Goal: Information Seeking & Learning: Check status

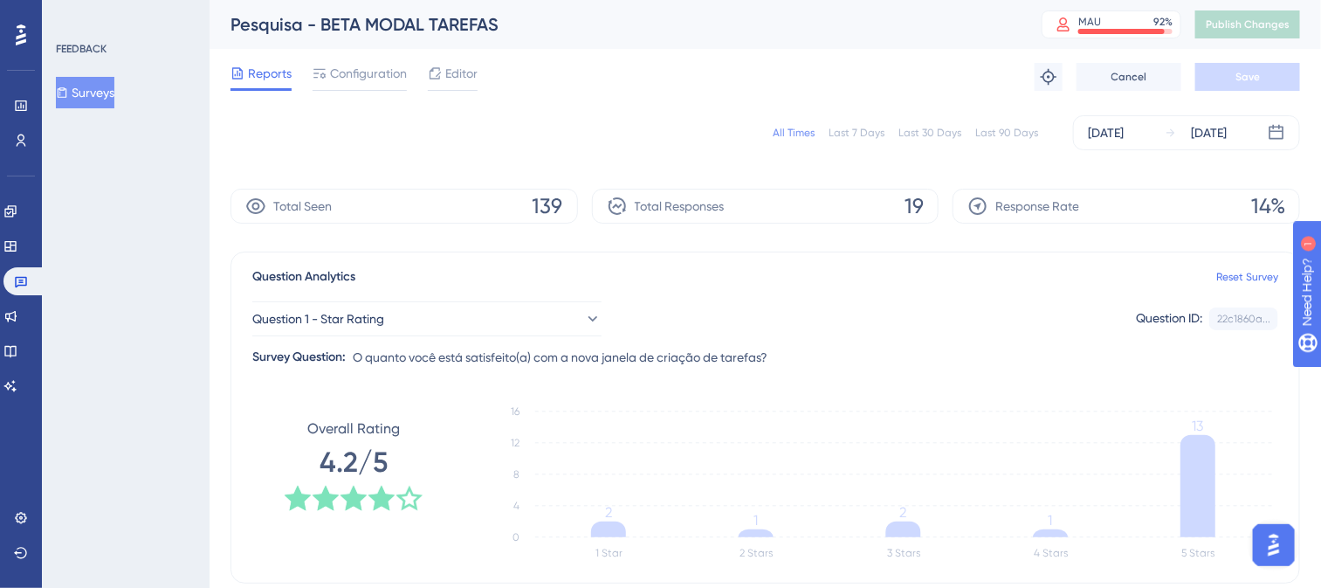
click at [796, 132] on div "All Times" at bounding box center [794, 133] width 42 height 14
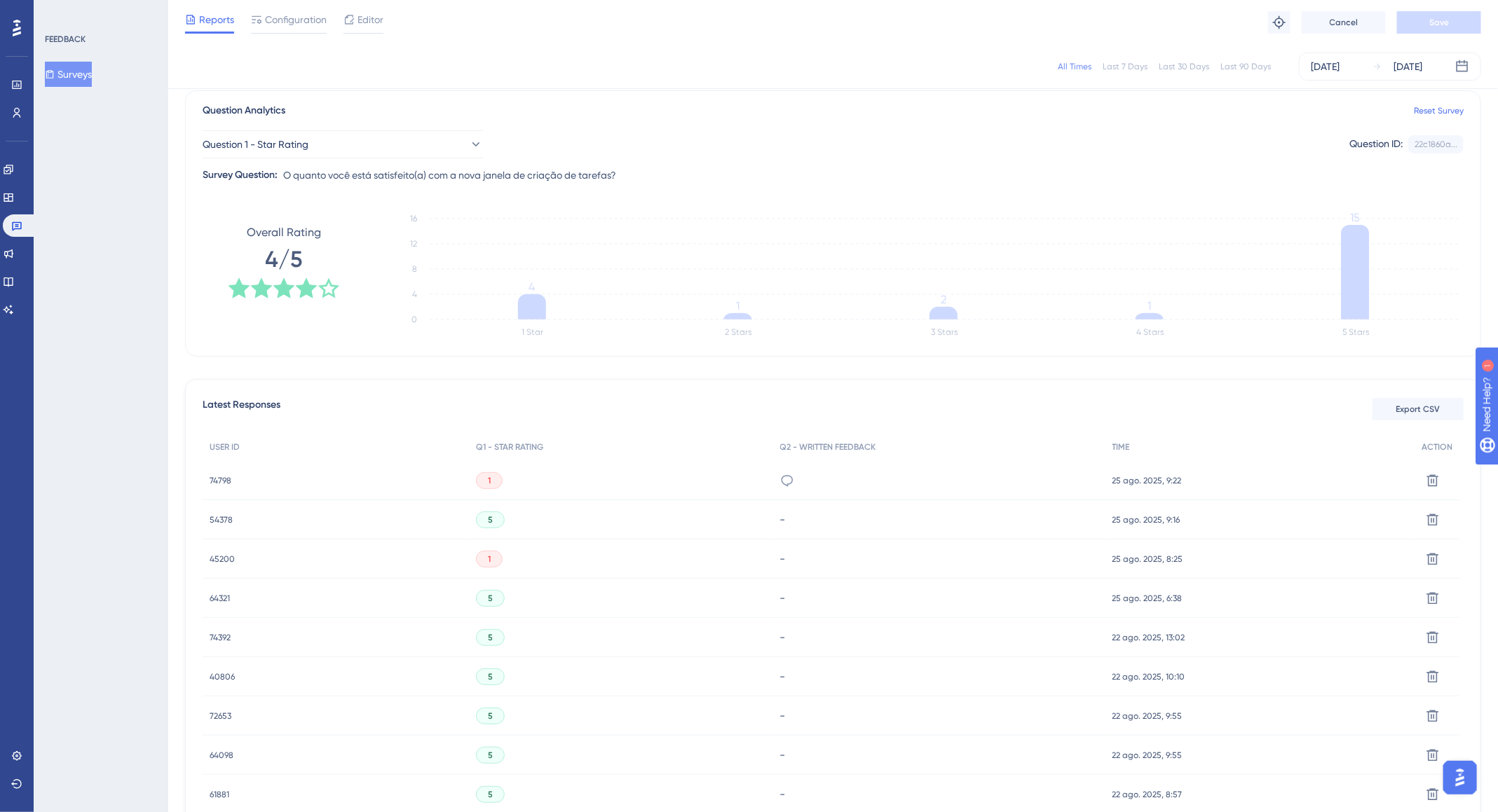
scroll to position [103, 0]
click at [790, 471] on icon at bounding box center [787, 483] width 12 height 11
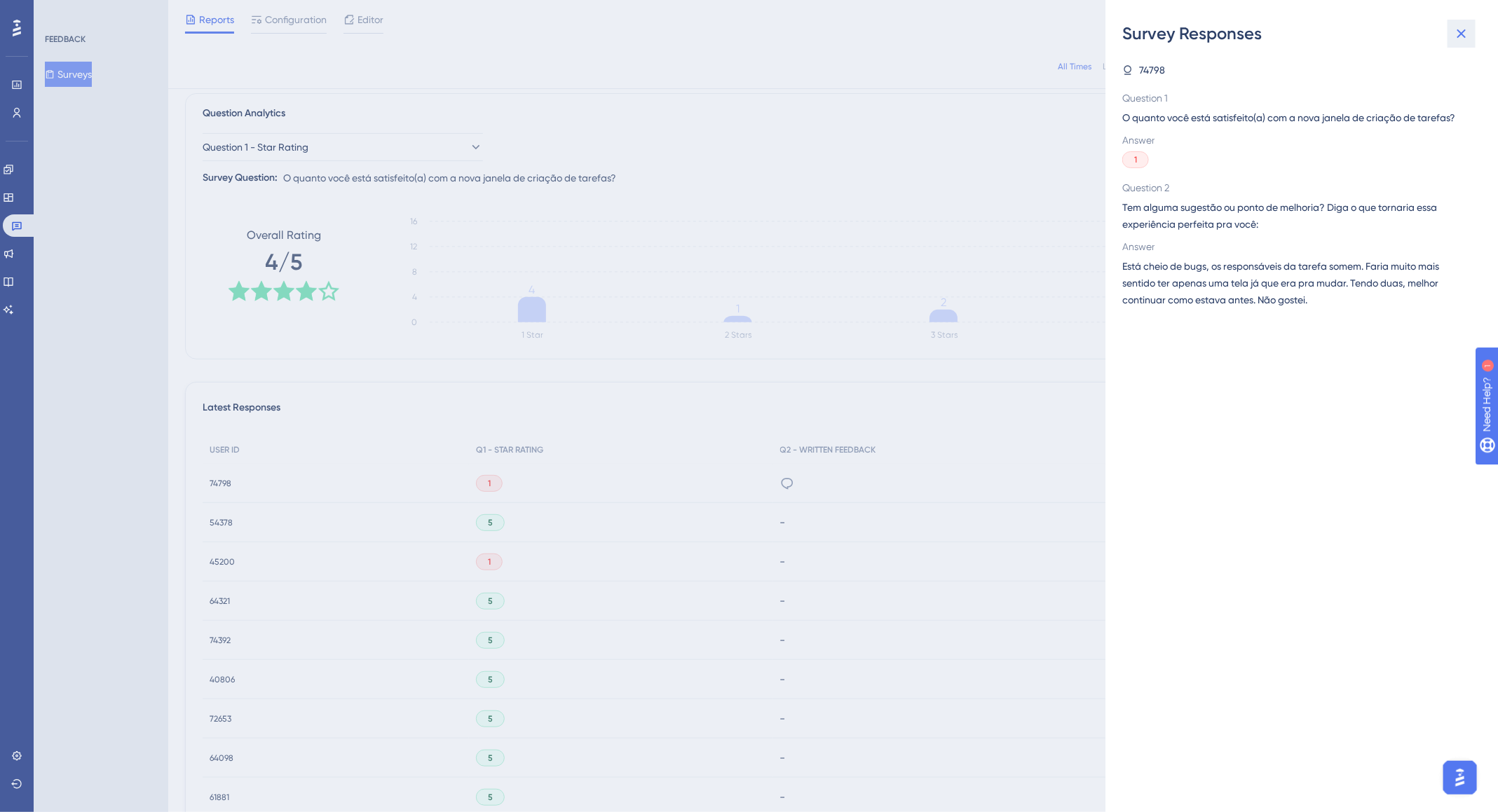
click at [1060, 37] on icon at bounding box center [1461, 33] width 17 height 17
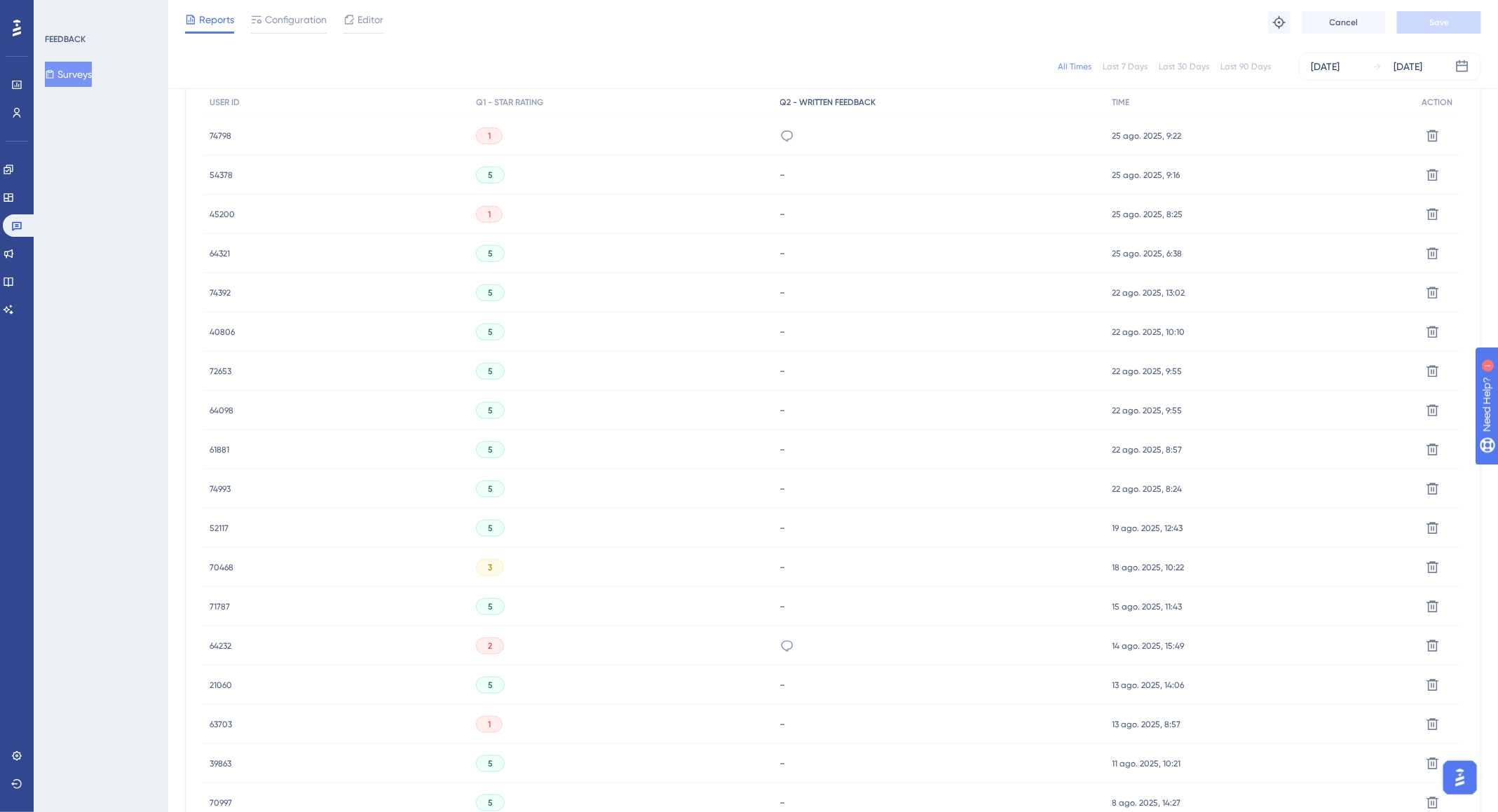
scroll to position [164, 0]
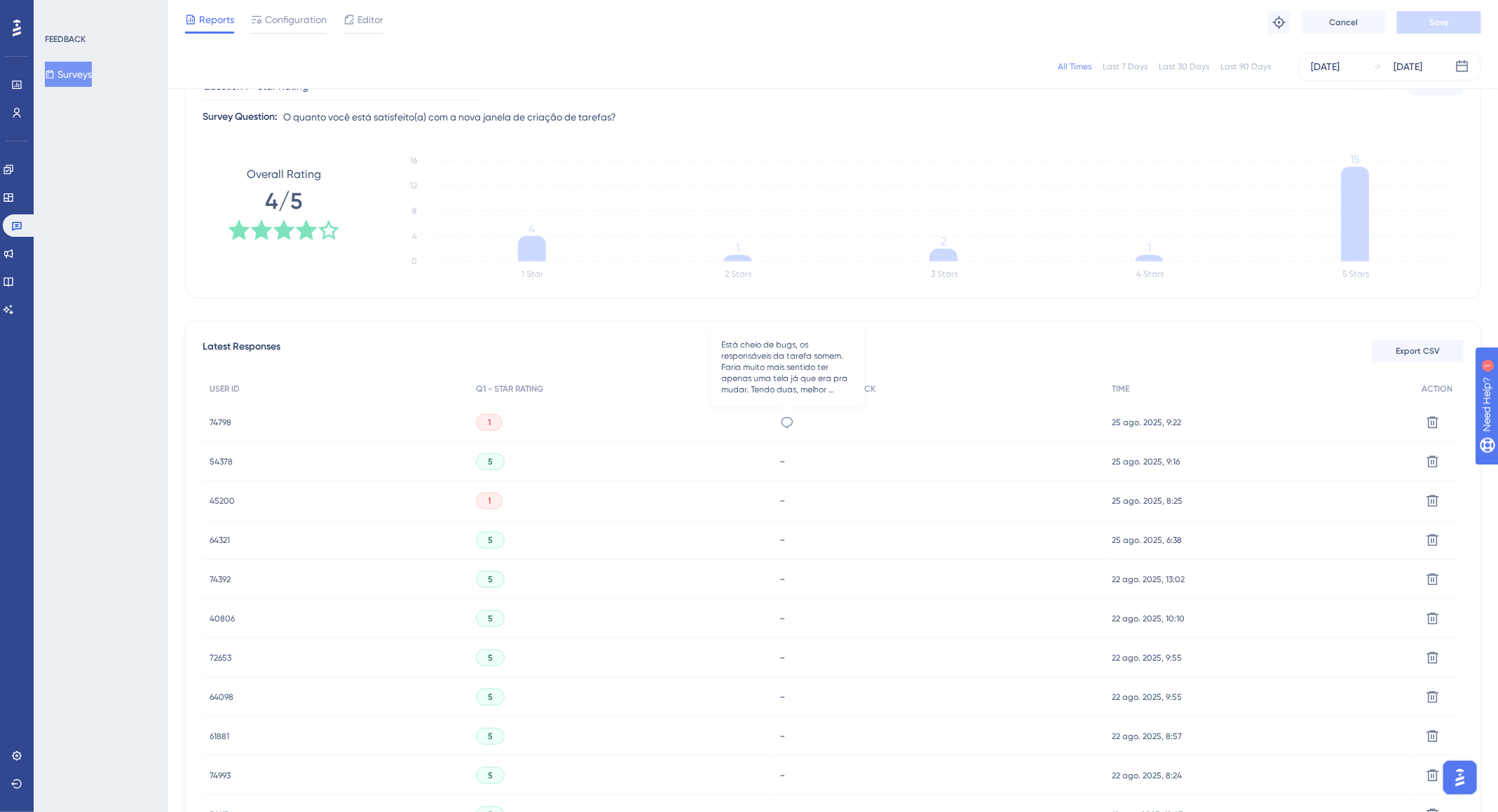
click at [788, 420] on icon at bounding box center [787, 422] width 14 height 14
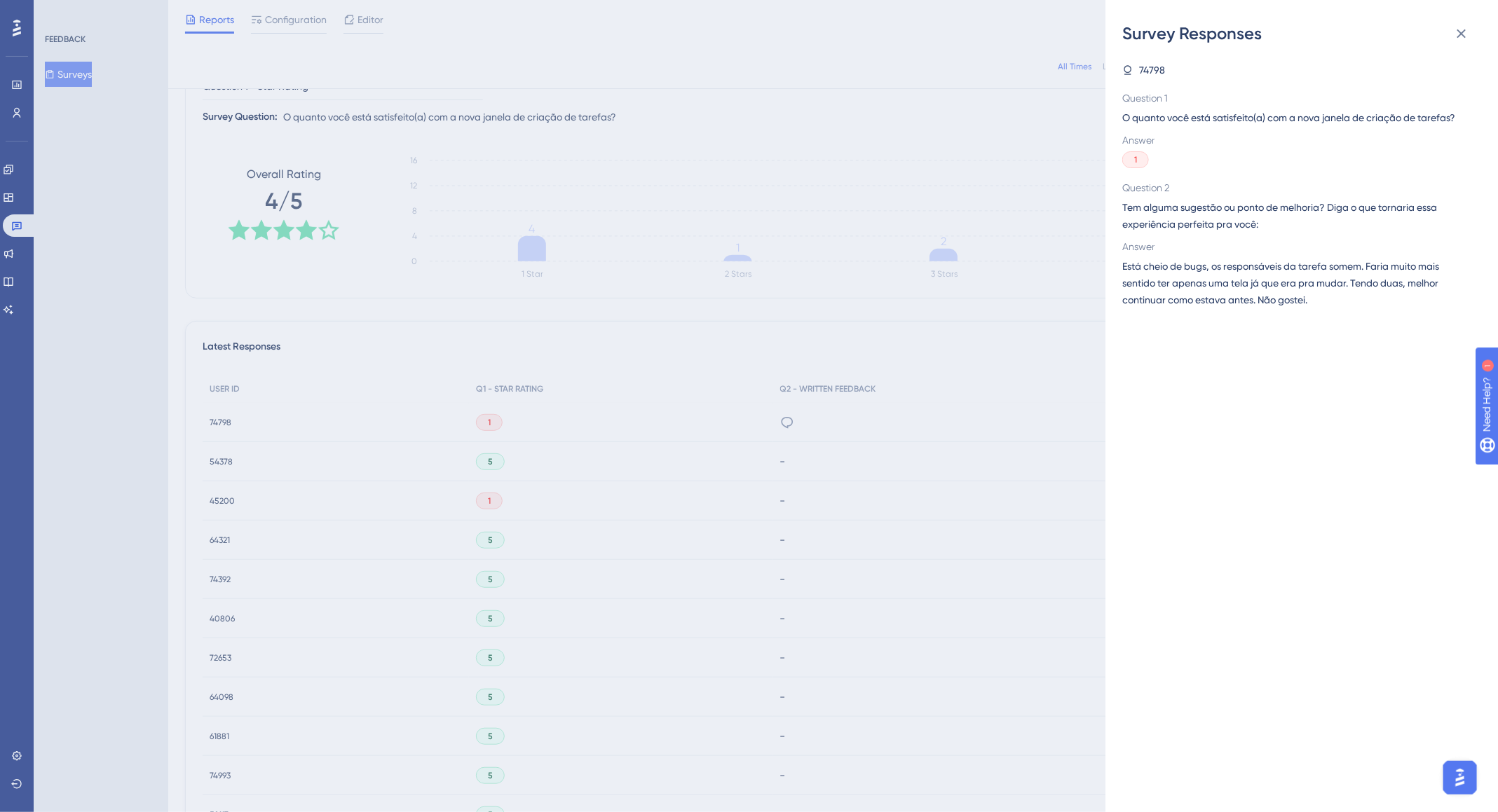
click at [1060, 62] on span "74798" at bounding box center [1152, 70] width 26 height 17
drag, startPoint x: 1134, startPoint y: 163, endPoint x: 1309, endPoint y: 86, distance: 191.2
click at [1060, 163] on span "1" at bounding box center [1135, 160] width 2 height 11
click at [1060, 43] on button at bounding box center [1461, 33] width 28 height 28
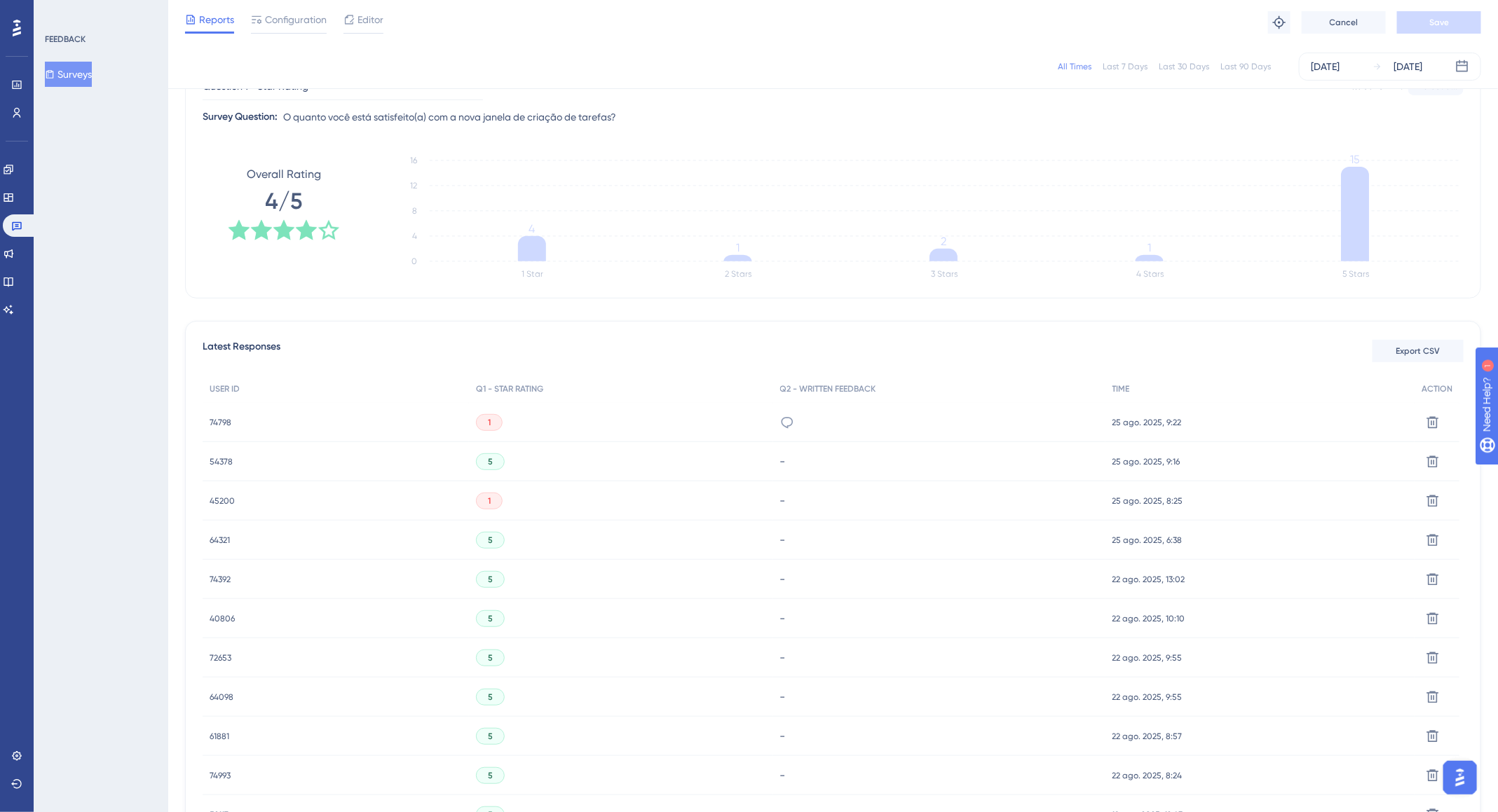
click at [221, 420] on span "74798" at bounding box center [220, 422] width 22 height 11
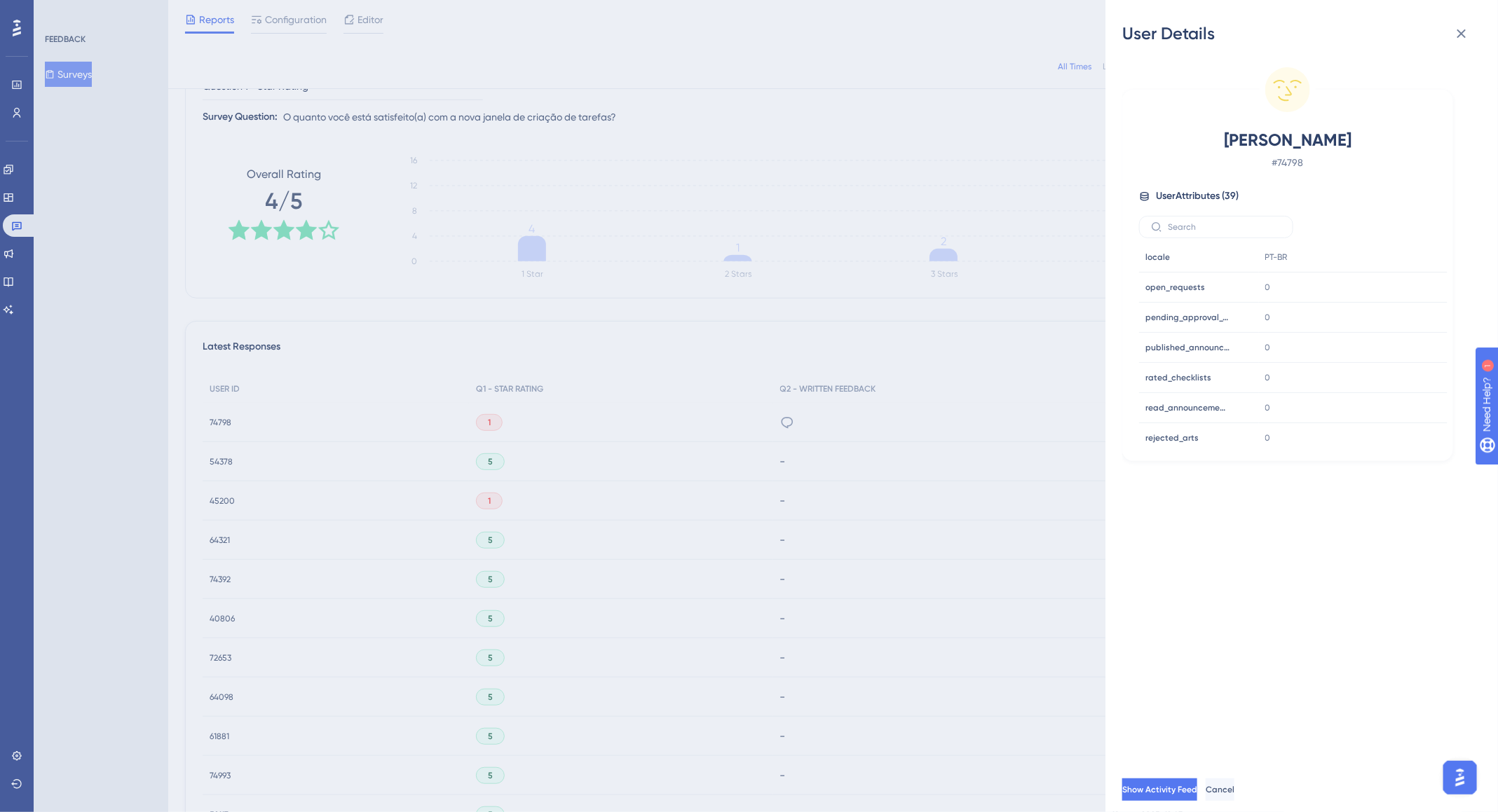
scroll to position [672, 0]
click at [781, 422] on div "User Details Nicole # 74798 User Attributes ( 39 ) Email Email nicole.o@uninter…" at bounding box center [749, 406] width 1498 height 812
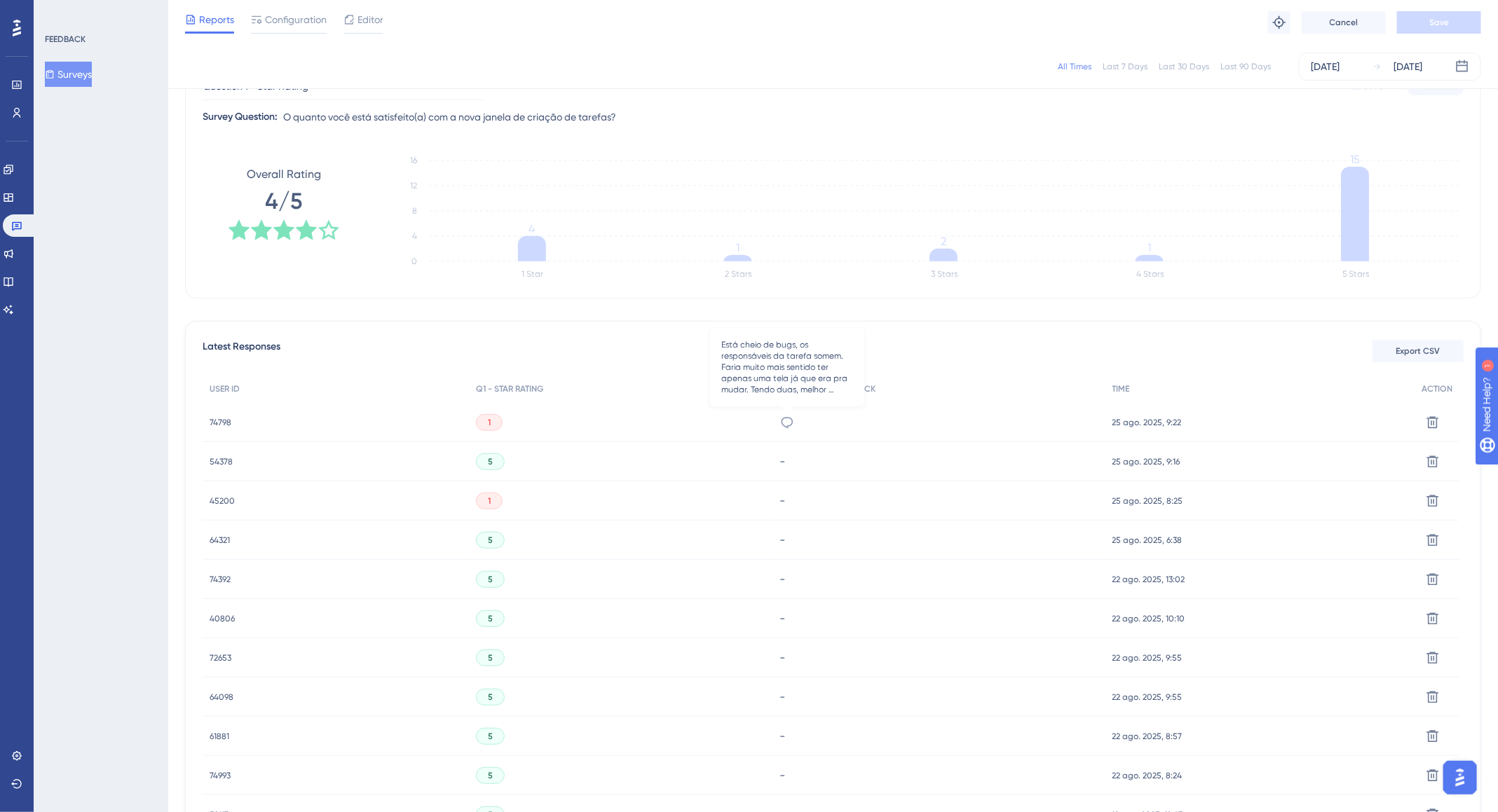
click at [783, 422] on icon at bounding box center [787, 422] width 12 height 11
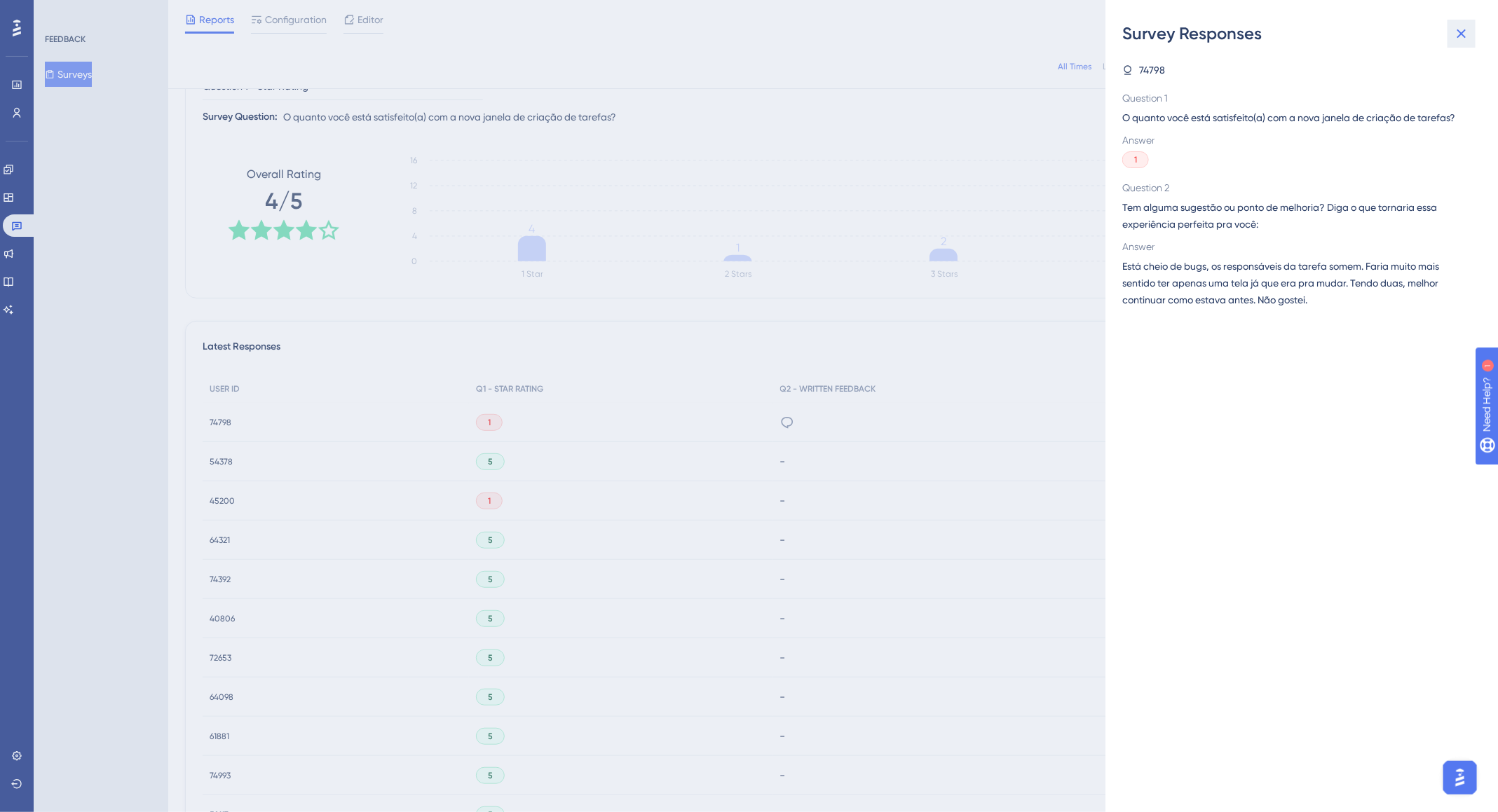
click at [1060, 29] on icon at bounding box center [1461, 33] width 17 height 17
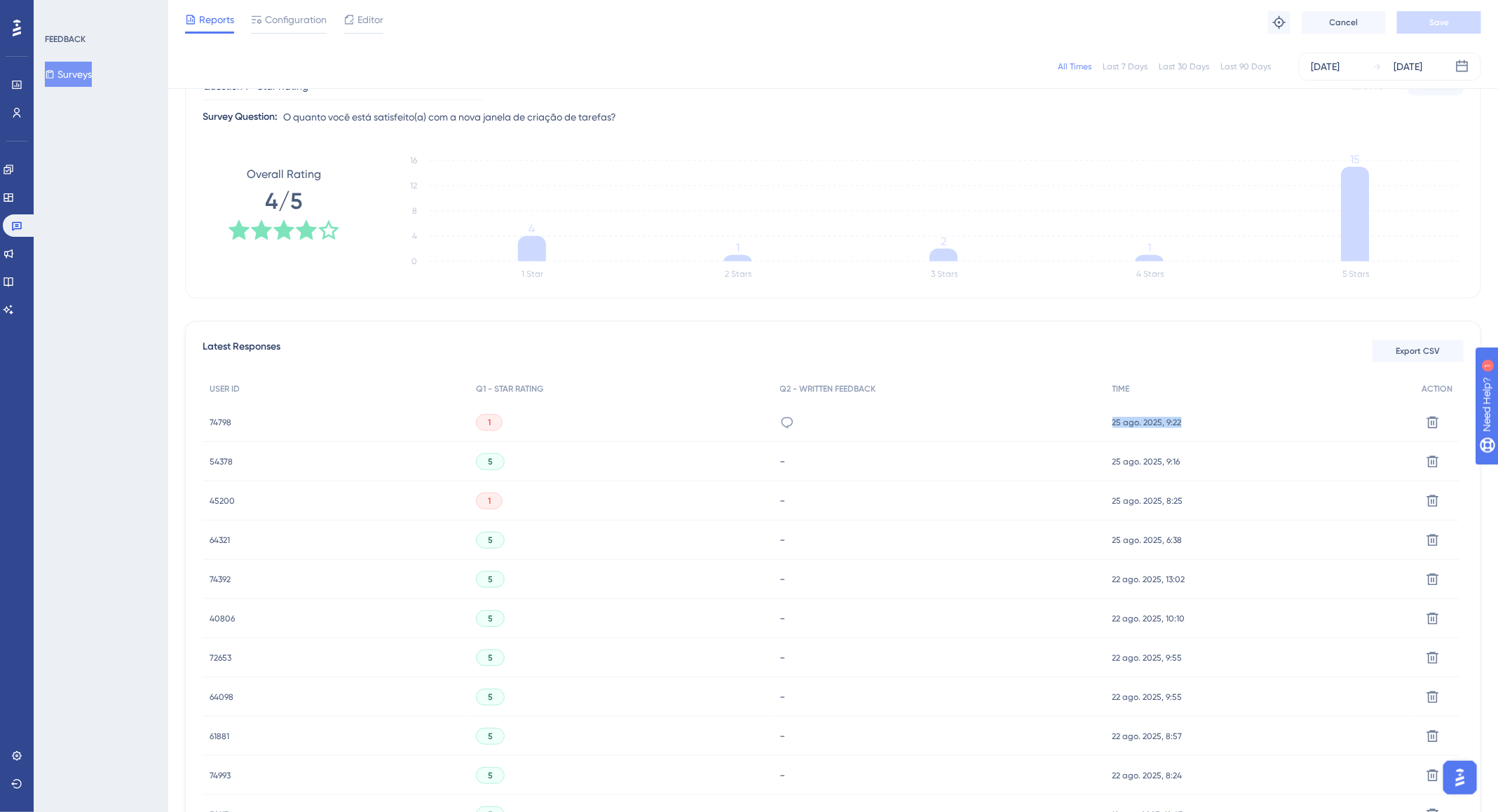
drag, startPoint x: 1193, startPoint y: 422, endPoint x: 1074, endPoint y: 426, distance: 119.1
click at [0, 0] on div "74798 74798 1 Está cheio de bugs, os responsáveis da tarefa somem. Faria muito …" at bounding box center [0, 0] width 0 height 0
click at [1060, 422] on div "25 ago. 2025, 9:22 25 ago. 2025, 9:22" at bounding box center [1260, 422] width 309 height 39
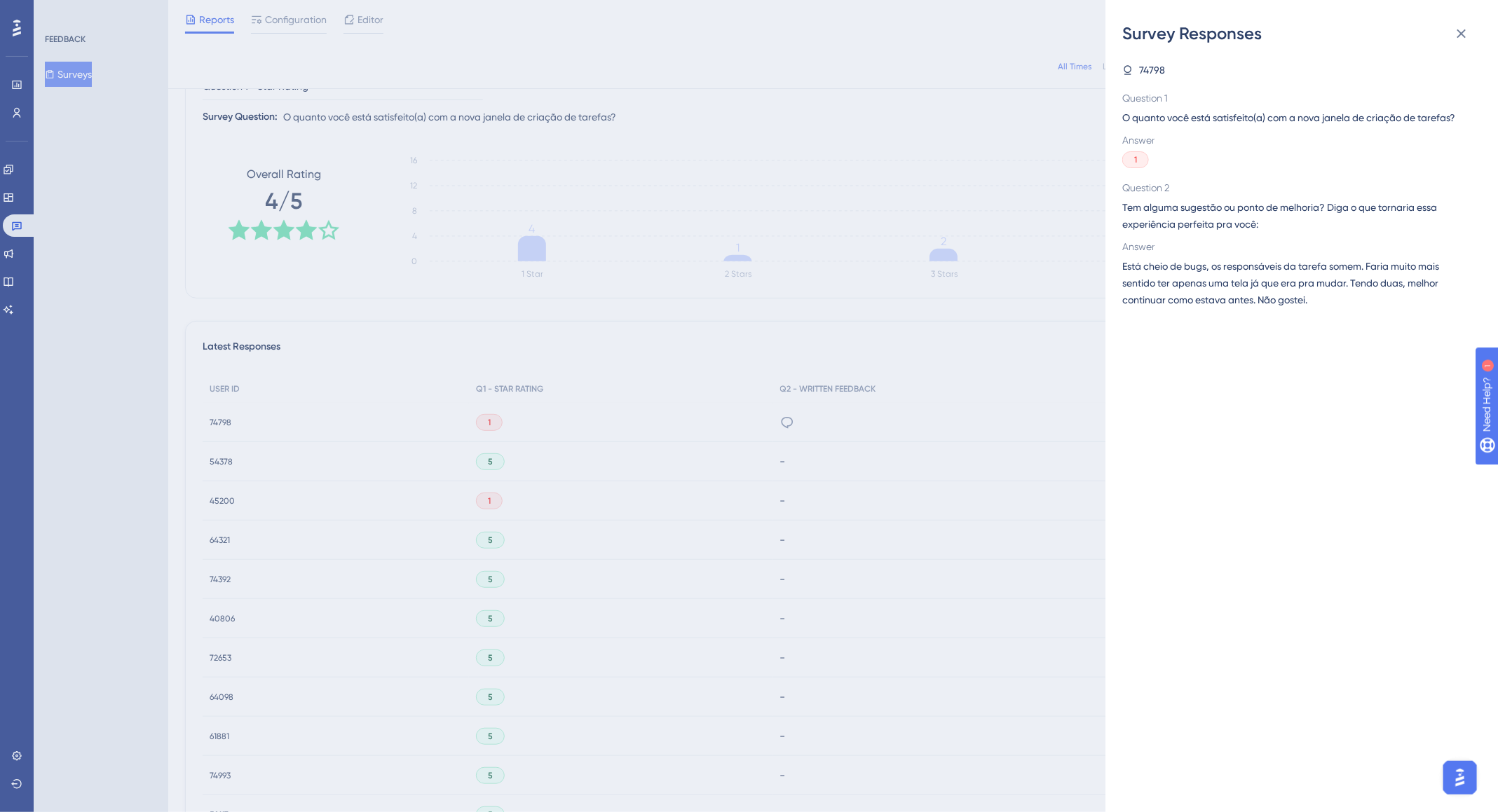
click at [597, 471] on div "Survey Responses 74798 Question 1 O quanto você está satisfeito(a) com a nova j…" at bounding box center [749, 406] width 1498 height 812
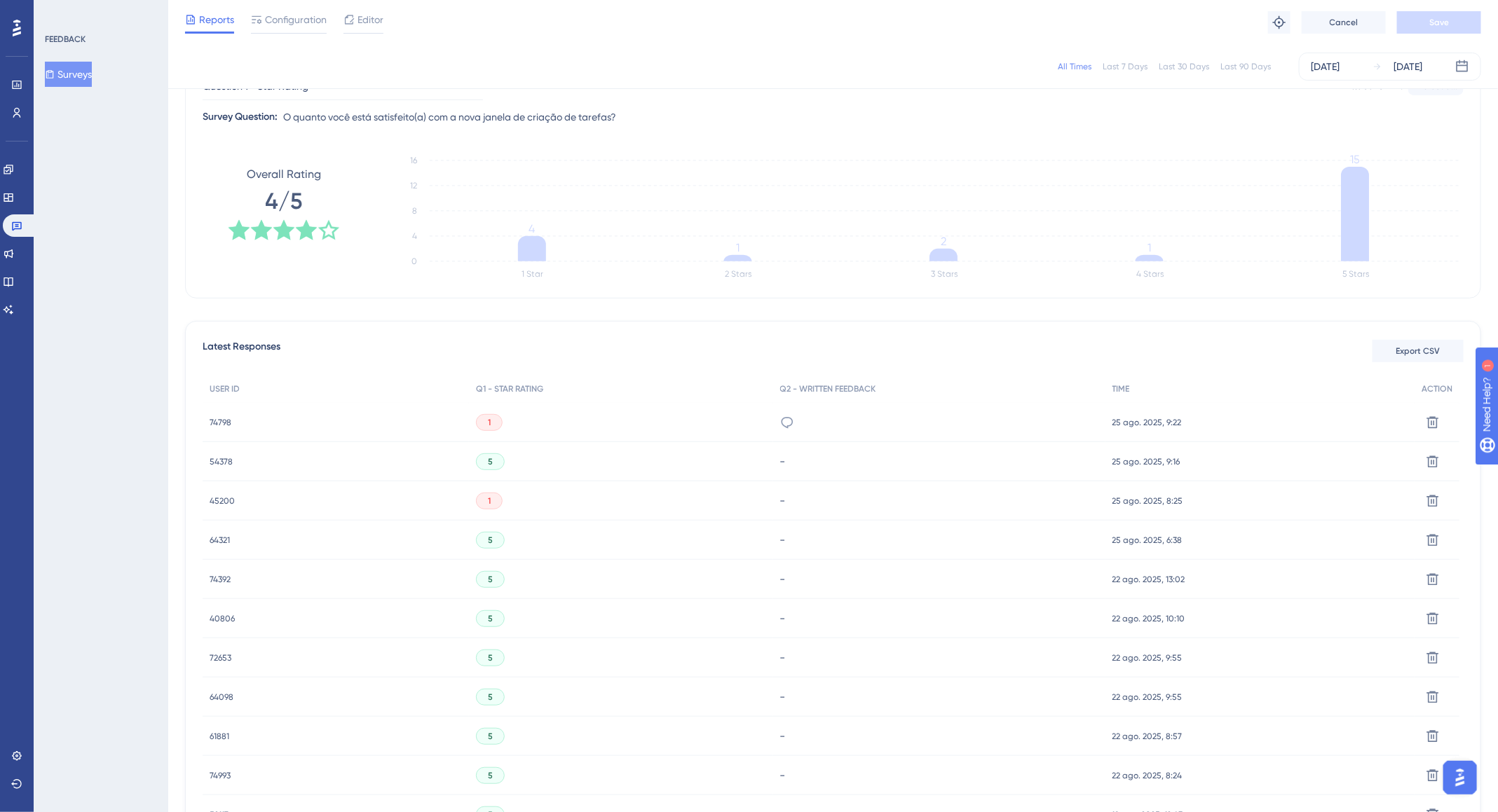
scroll to position [0, 0]
click at [210, 471] on span "45200" at bounding box center [222, 501] width 25 height 11
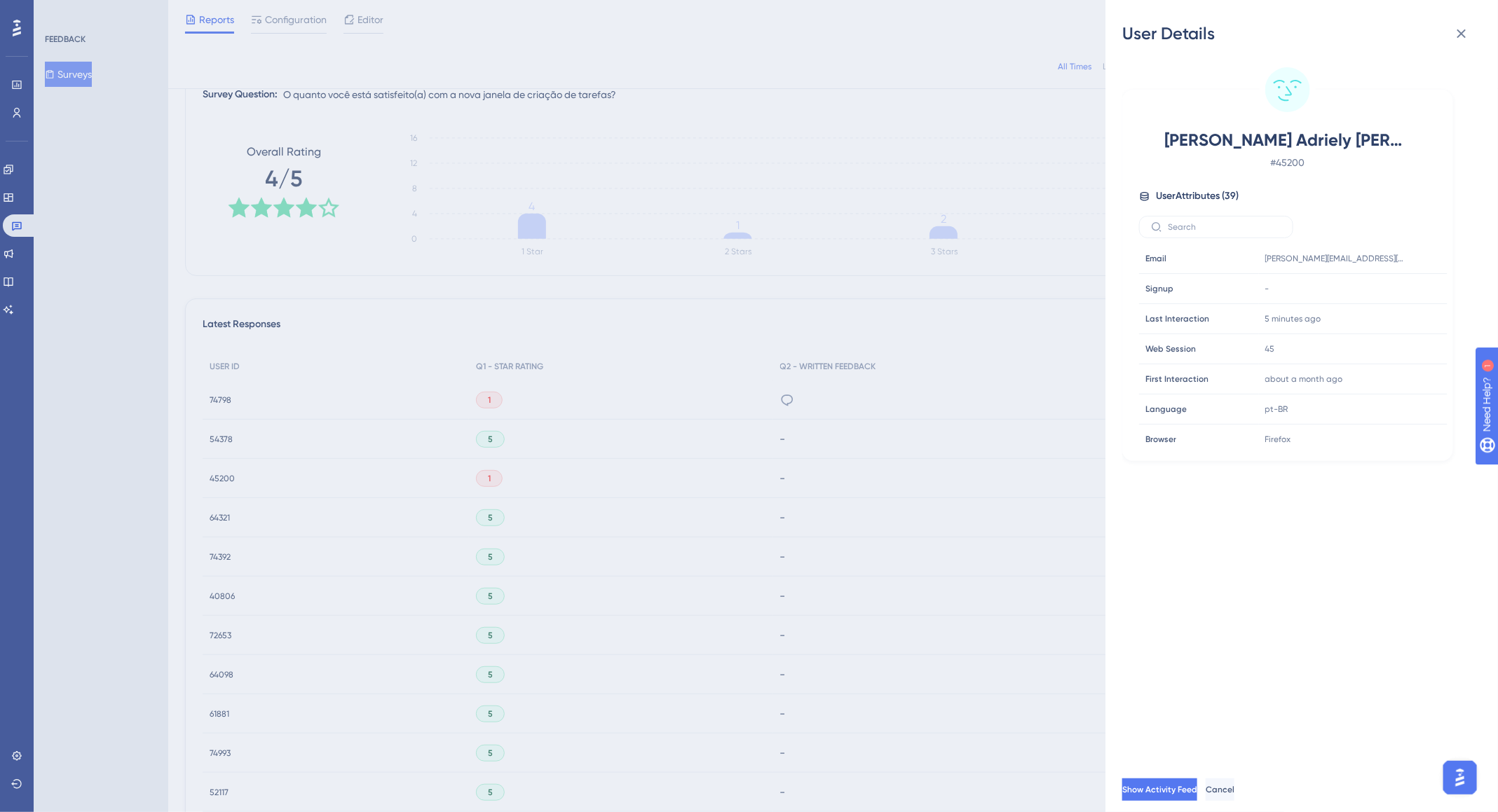
scroll to position [656, 0]
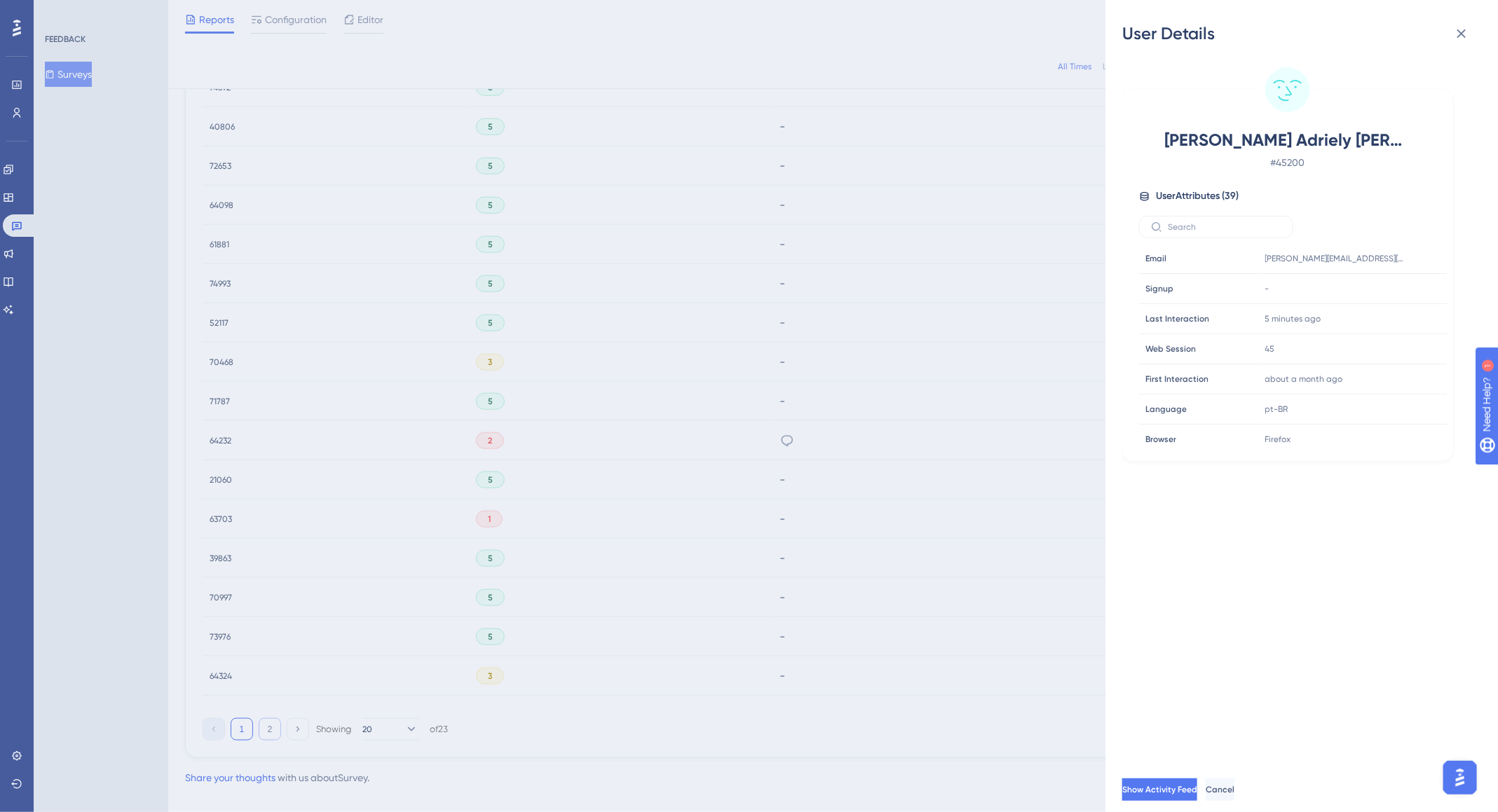
click at [268, 471] on div "User Details Patrícia Adriely Gomes # 45200 User Attributes ( 39 ) Email Email …" at bounding box center [749, 406] width 1498 height 812
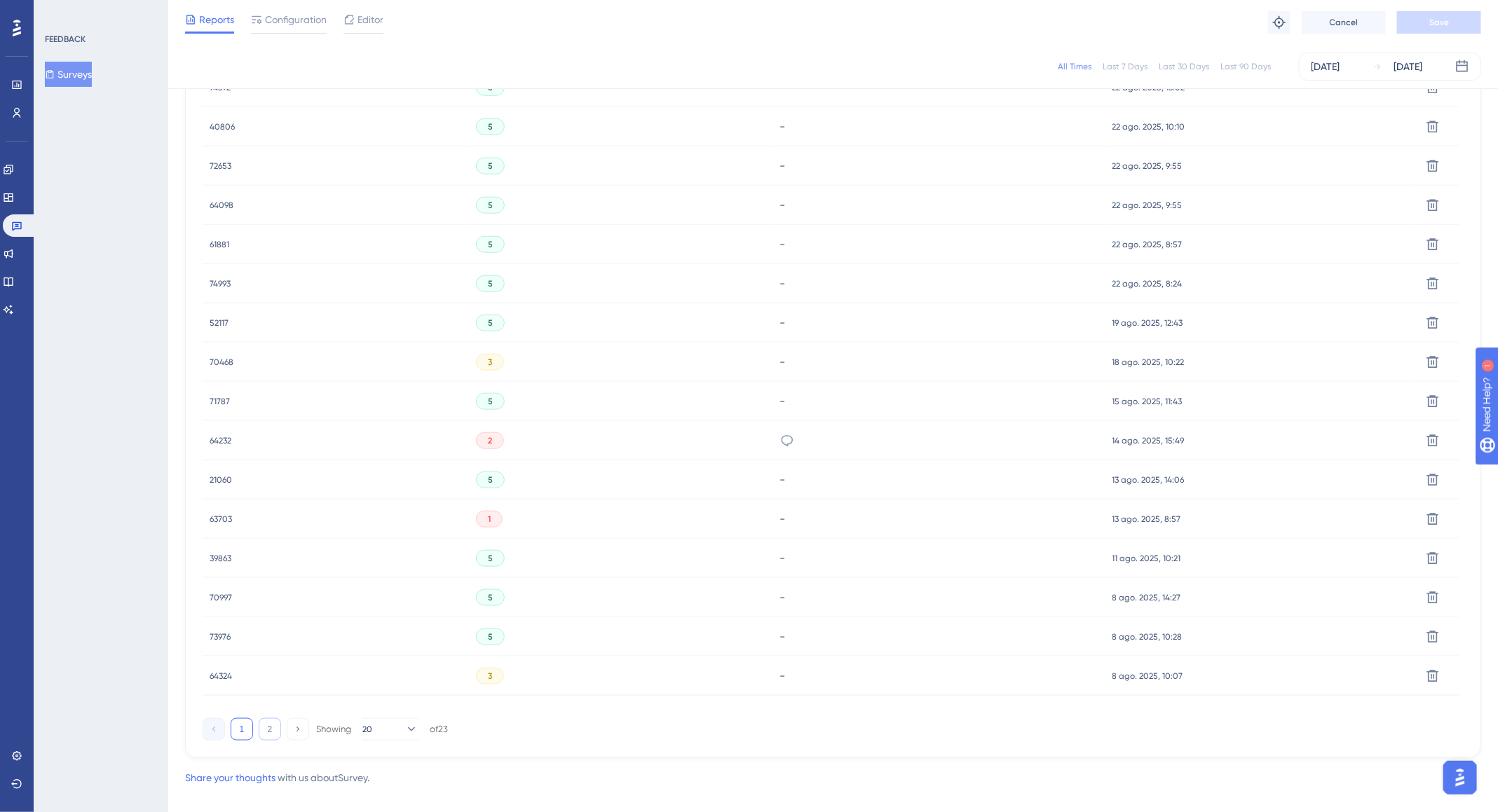
click at [273, 471] on button "2" at bounding box center [270, 729] width 22 height 22
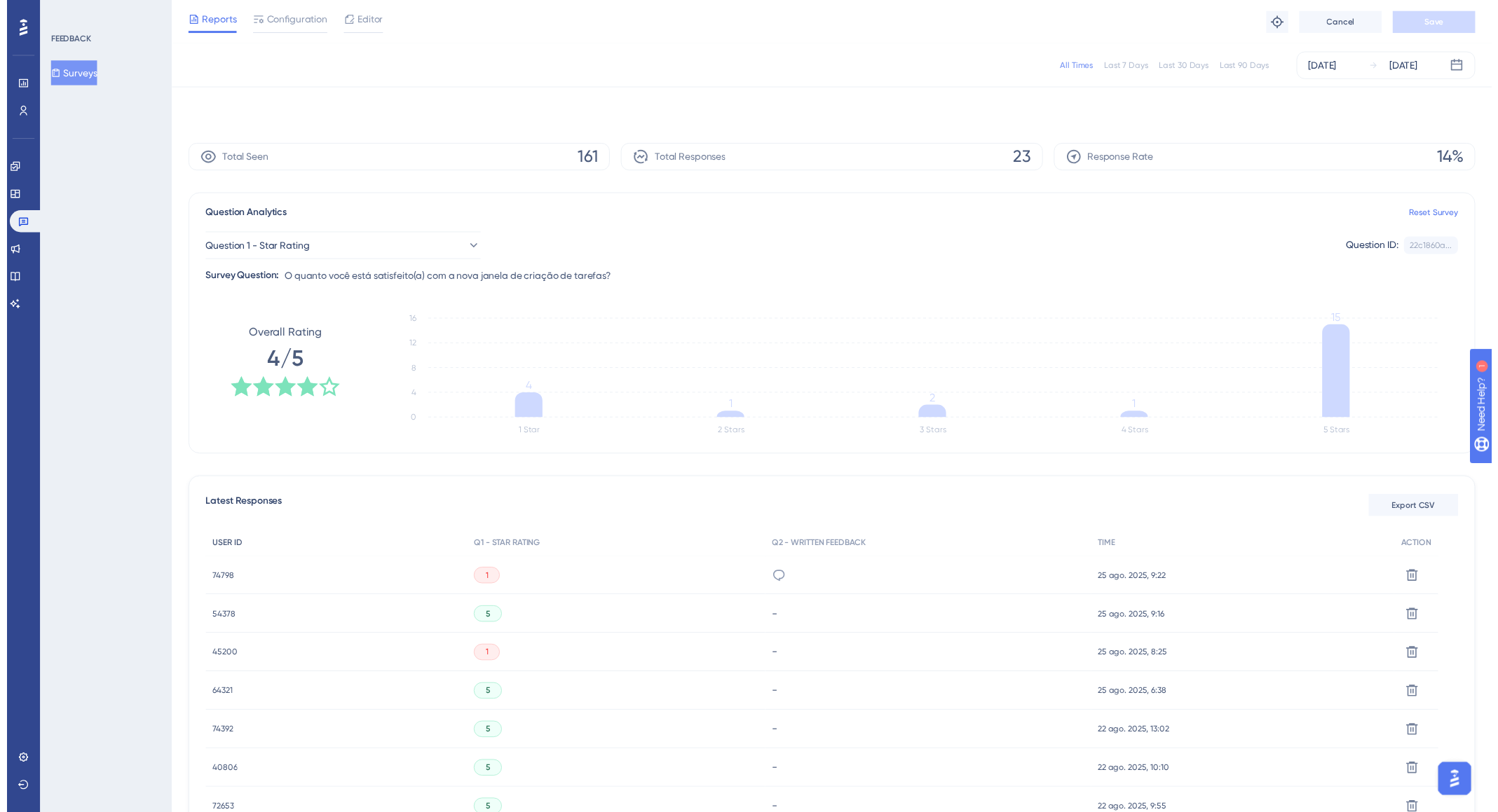
scroll to position [0, 0]
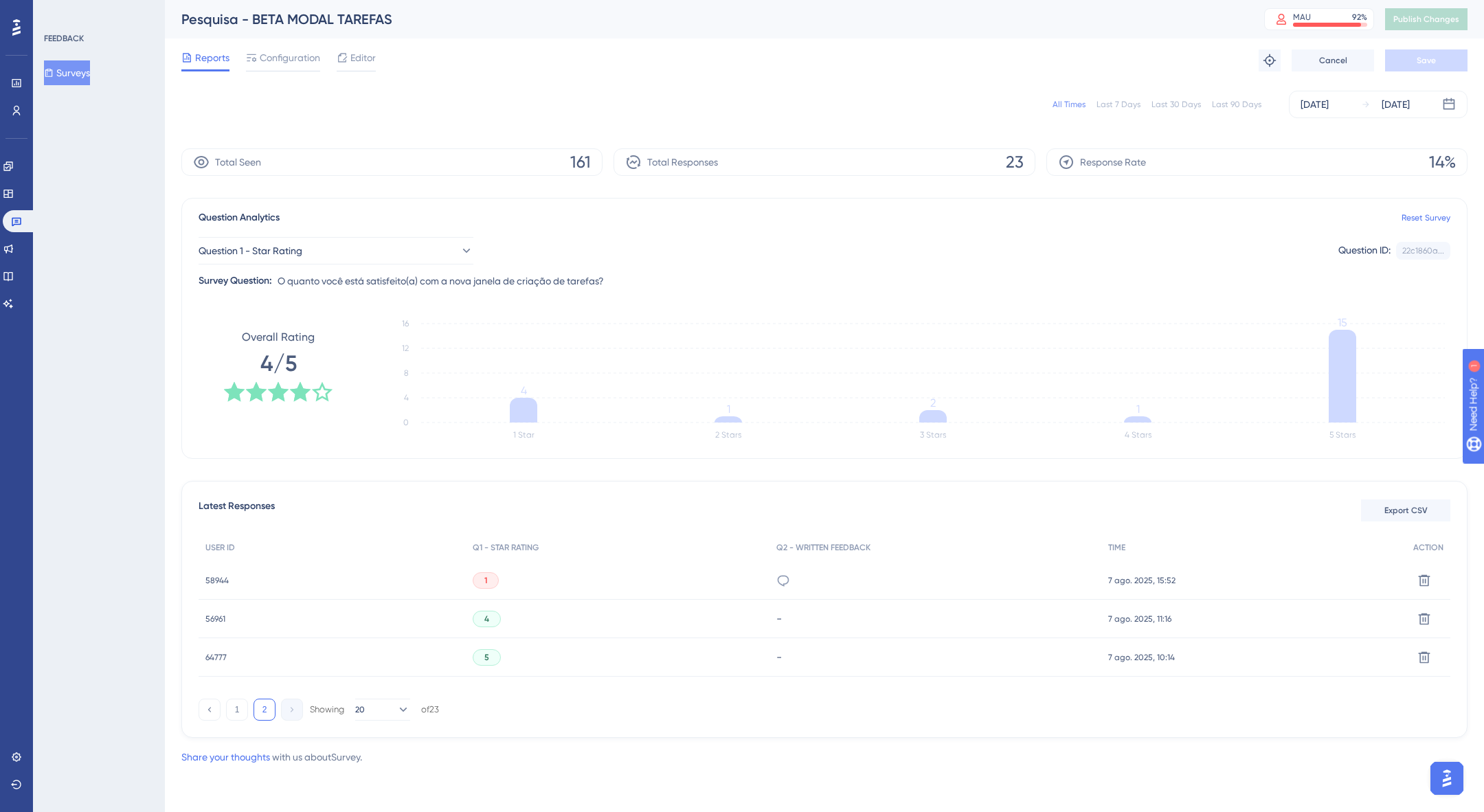
click at [212, 462] on span "58944" at bounding box center [217, 581] width 24 height 11
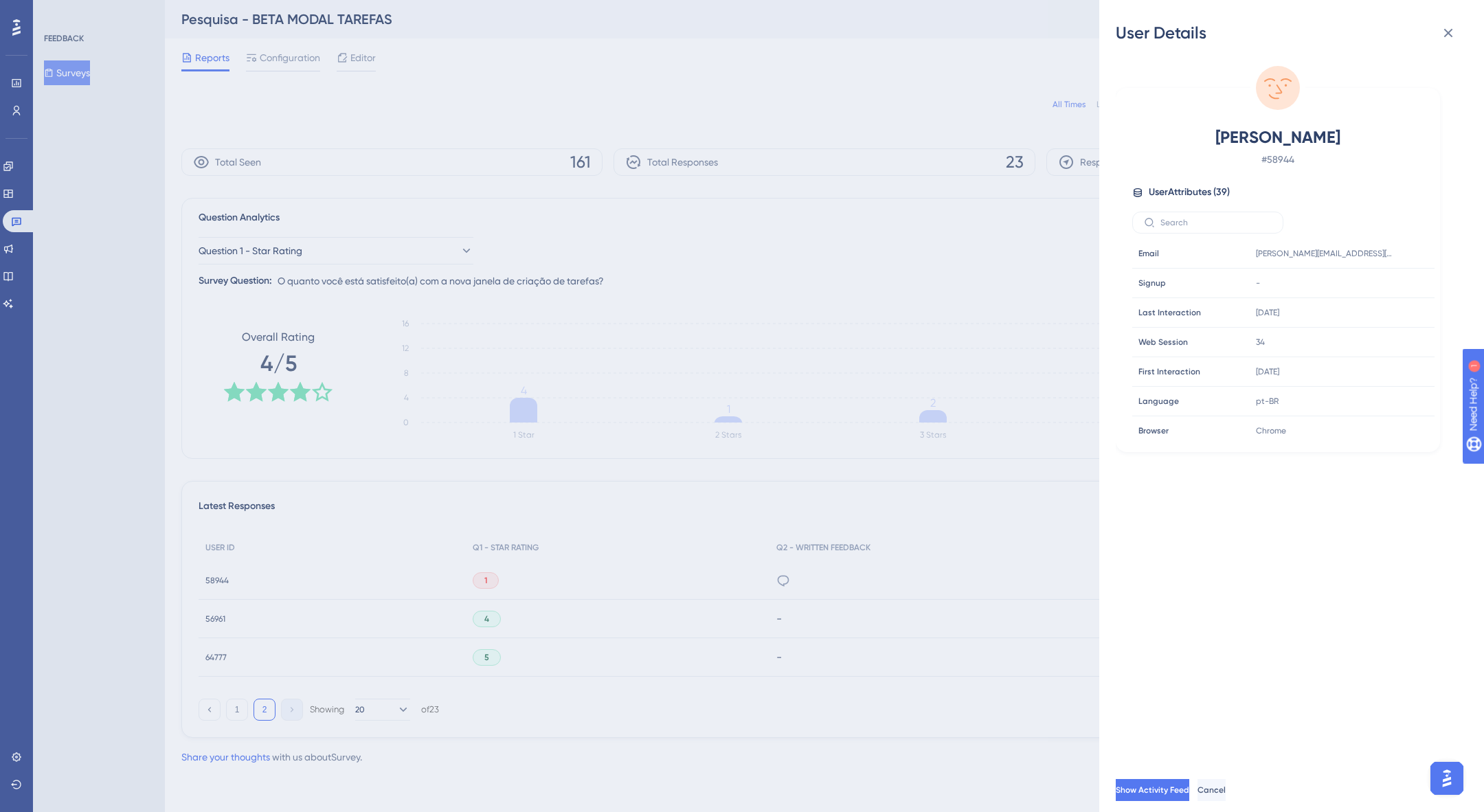
click at [234, 462] on div "User Details Fernanda Dias # 58944 User Attributes ( 39 ) Email Email fernanda.…" at bounding box center [742, 406] width 1484 height 812
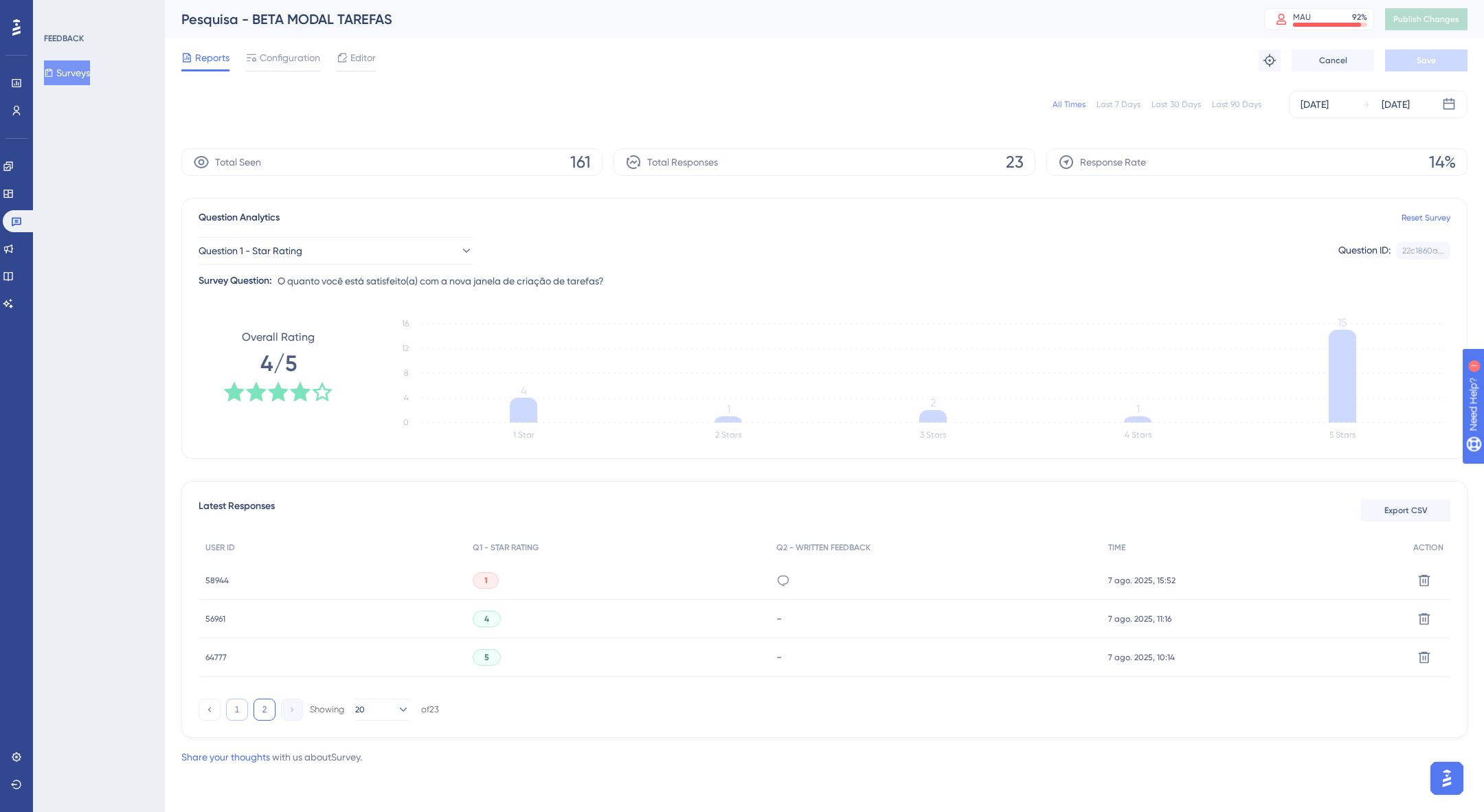
click at [234, 462] on button "1" at bounding box center [237, 710] width 22 height 22
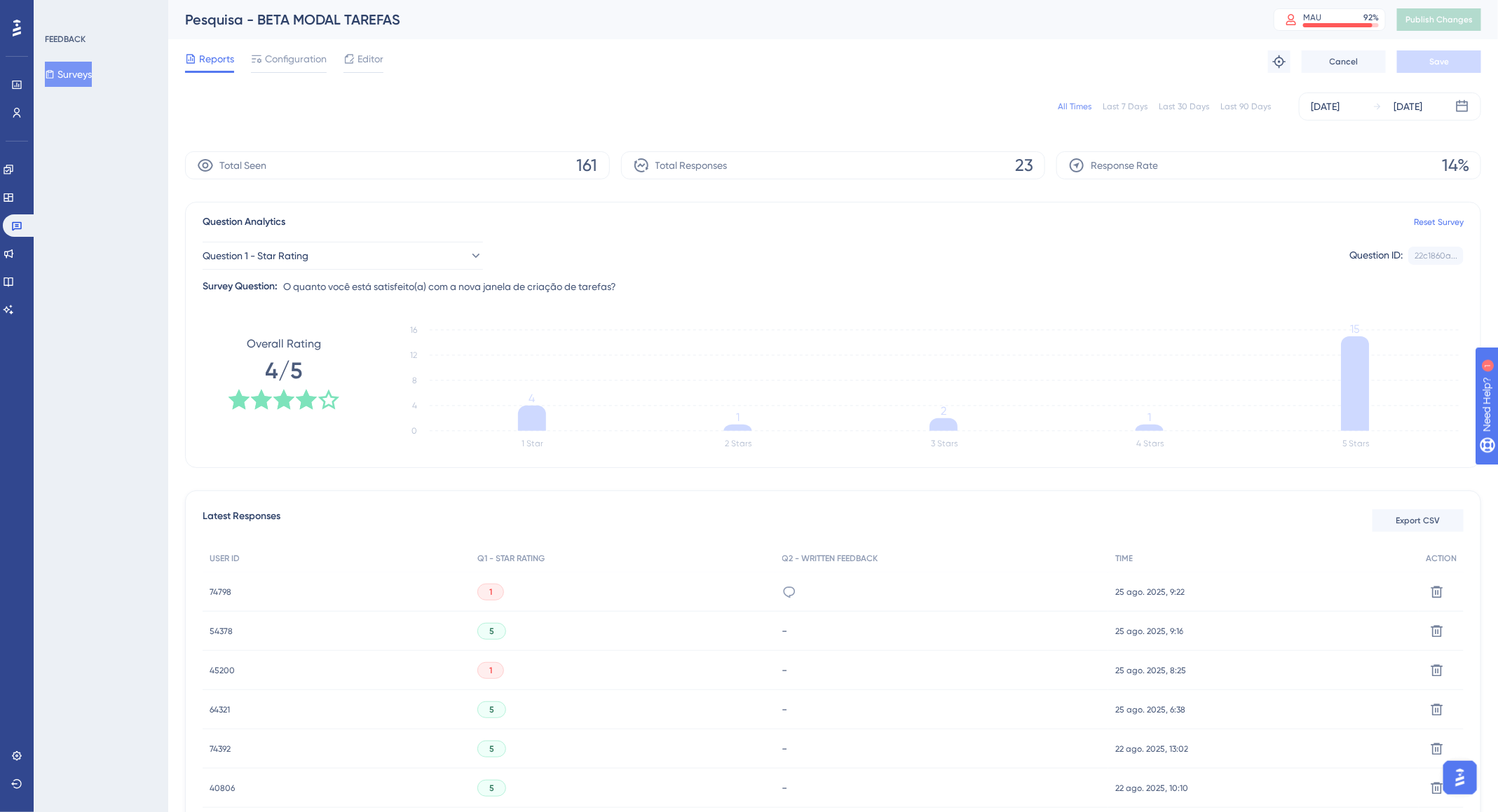
click at [218, 471] on span "45200" at bounding box center [222, 671] width 25 height 11
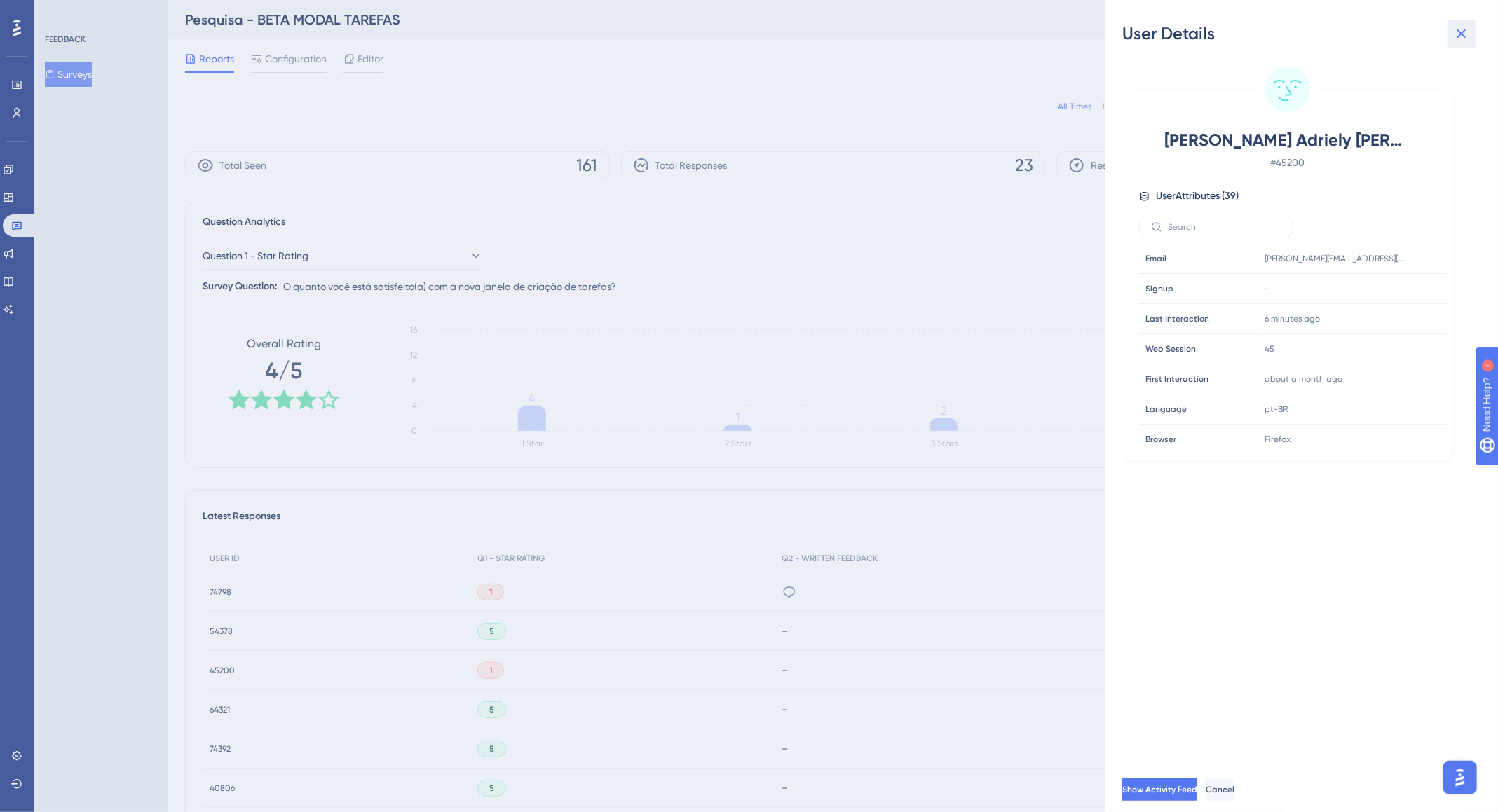
click at [1060, 34] on icon at bounding box center [1461, 34] width 9 height 9
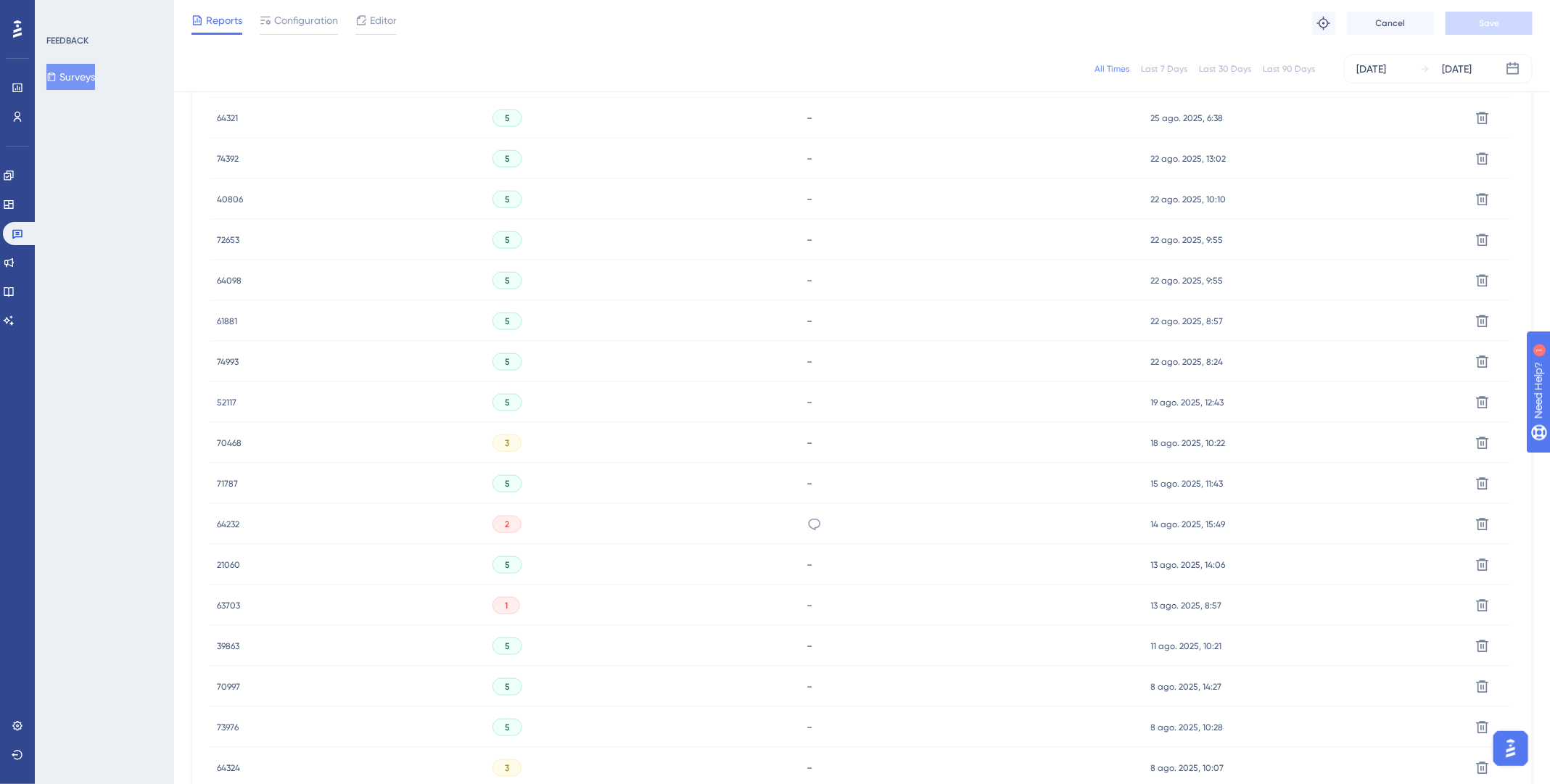
scroll to position [615, 0]
click at [218, 442] on span "70468" at bounding box center [229, 439] width 25 height 12
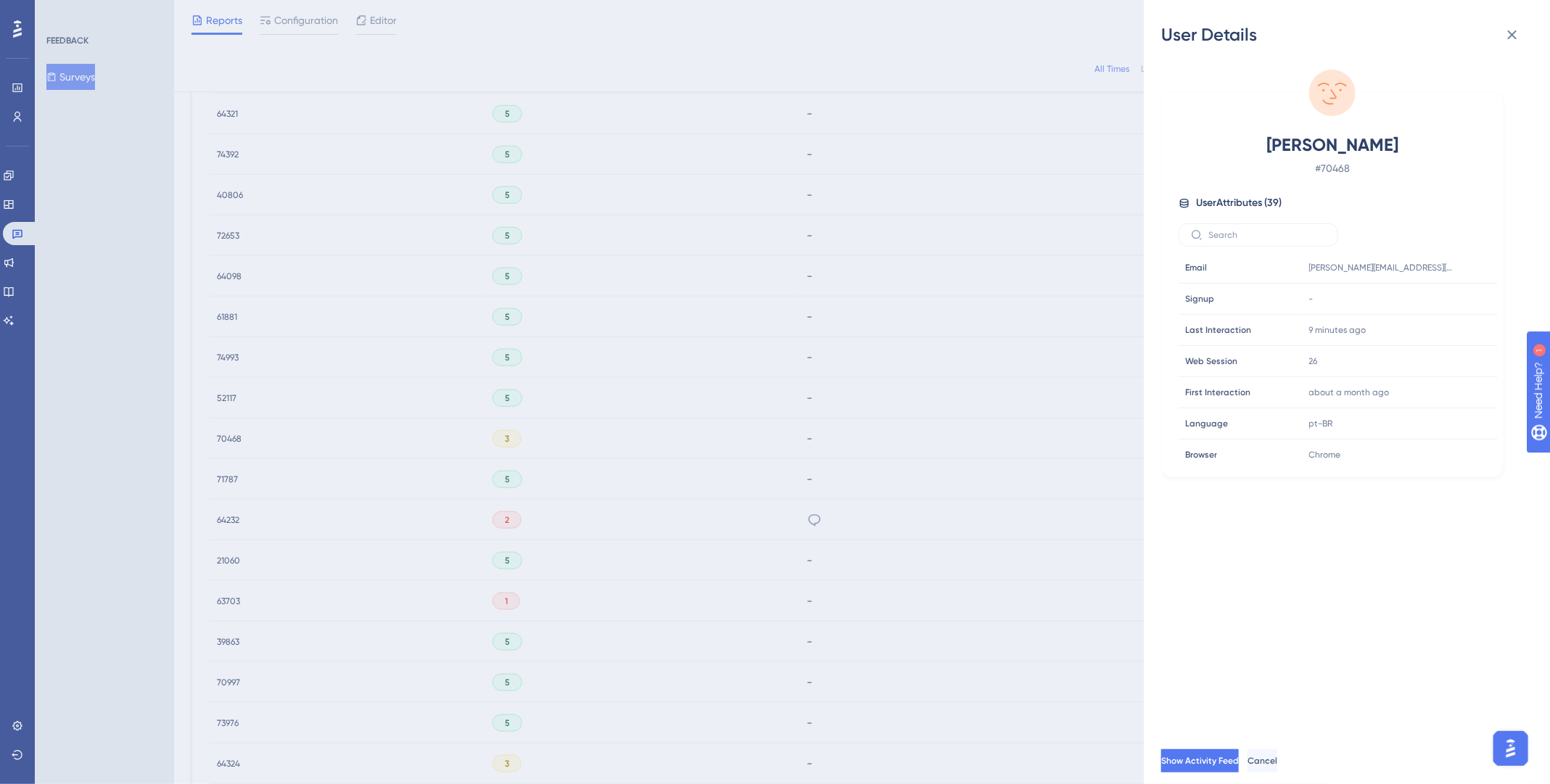
click at [714, 432] on div "User Details Lucas Franco # 70468 User Attributes ( 39 ) Email Email lucas@club…" at bounding box center [775, 392] width 1550 height 784
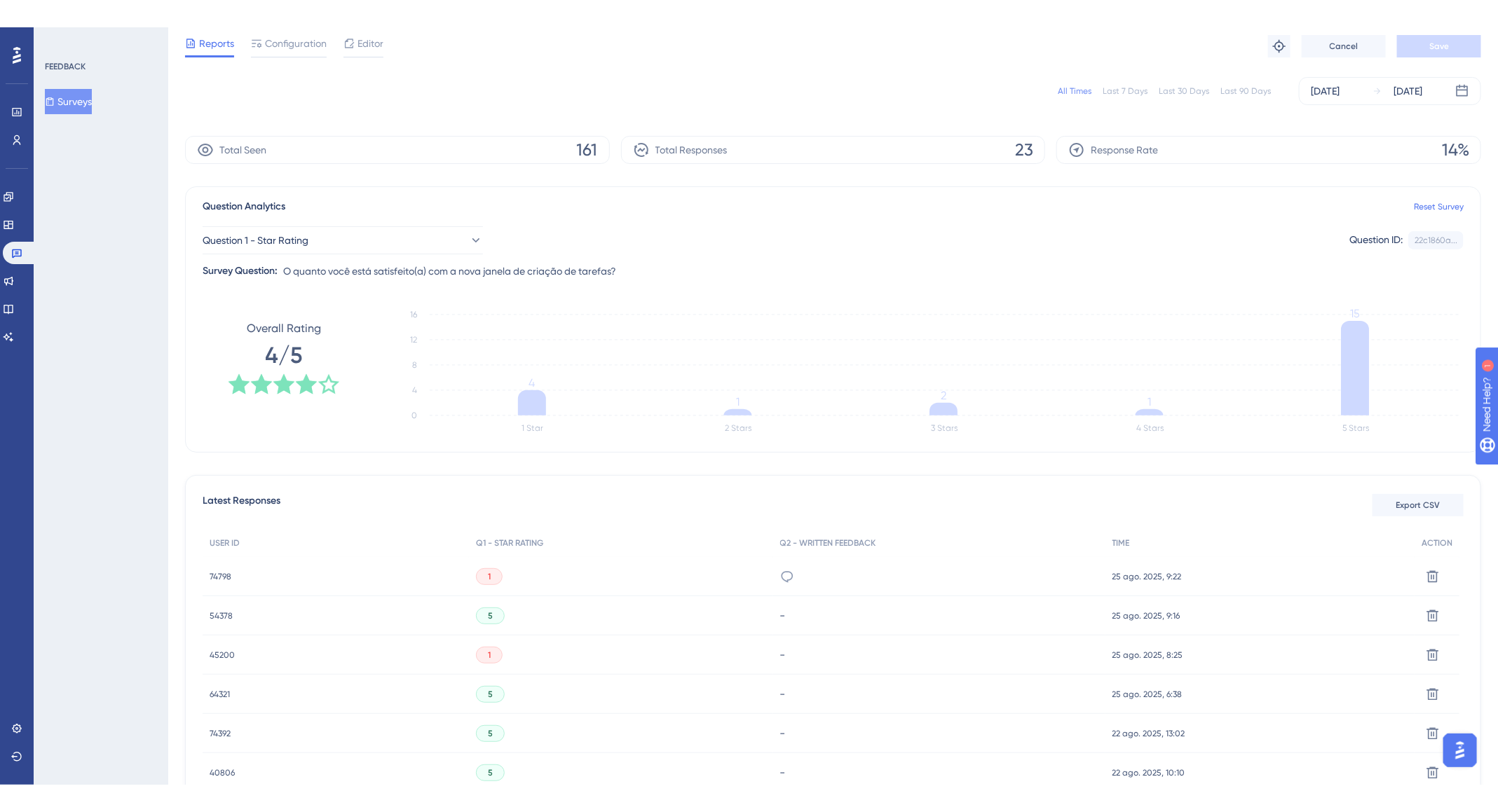
scroll to position [293, 0]
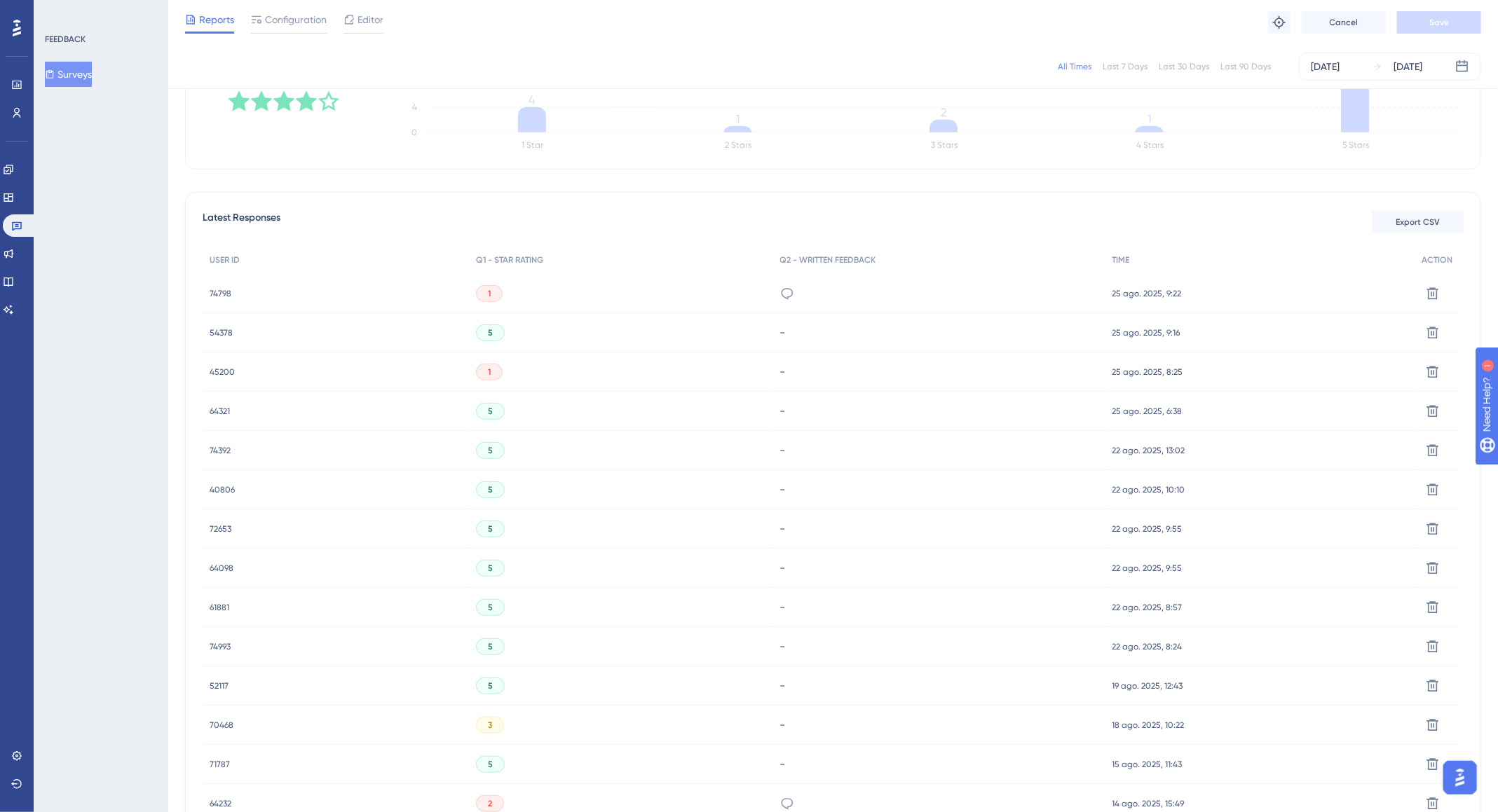
click at [216, 471] on span "70468" at bounding box center [222, 725] width 24 height 11
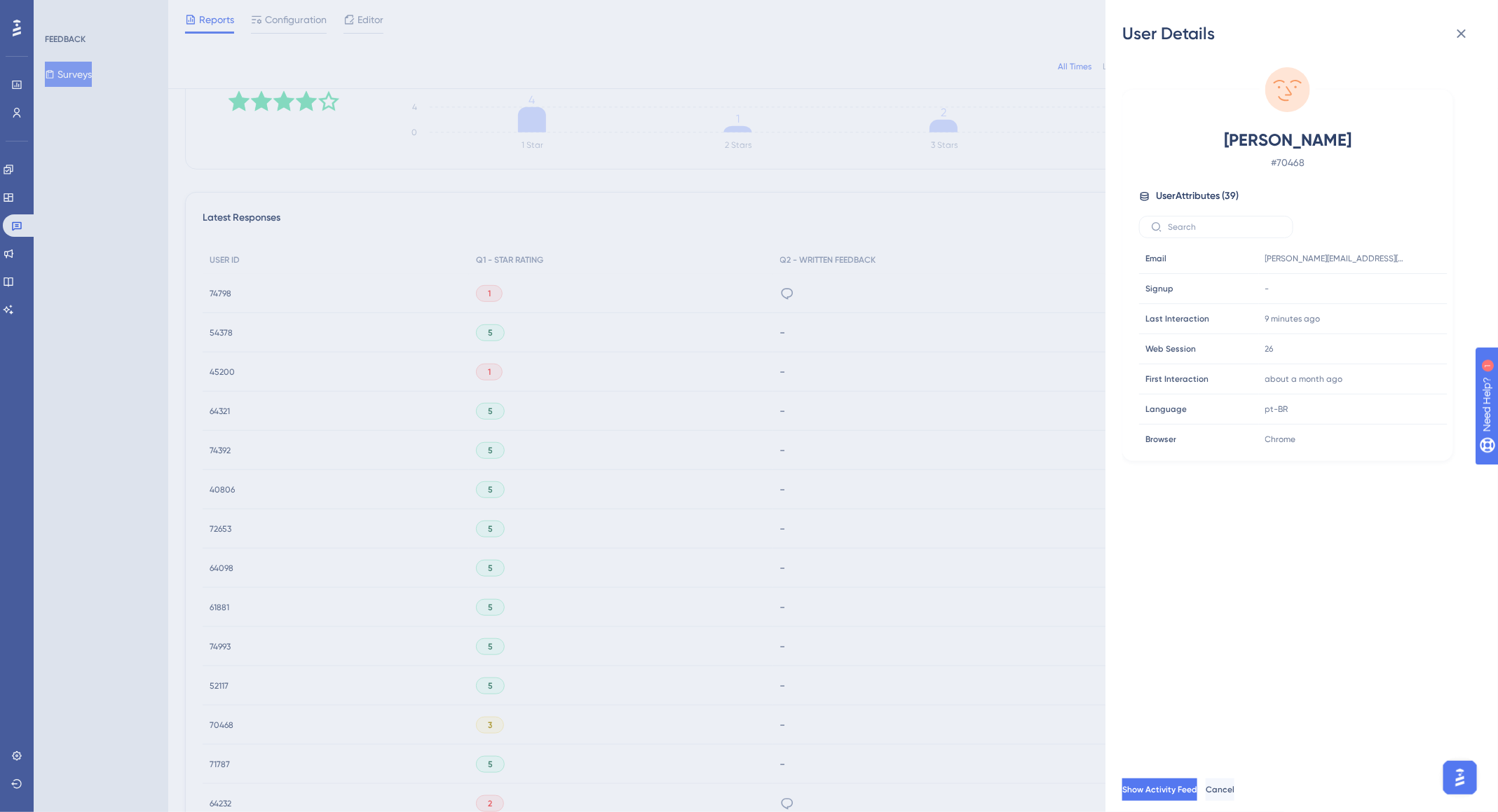
click at [26, 257] on div "User Details Lucas Franco # 70468 User Attributes ( 39 ) Email Email lucas@club…" at bounding box center [749, 406] width 1498 height 812
